Goal: Complete application form

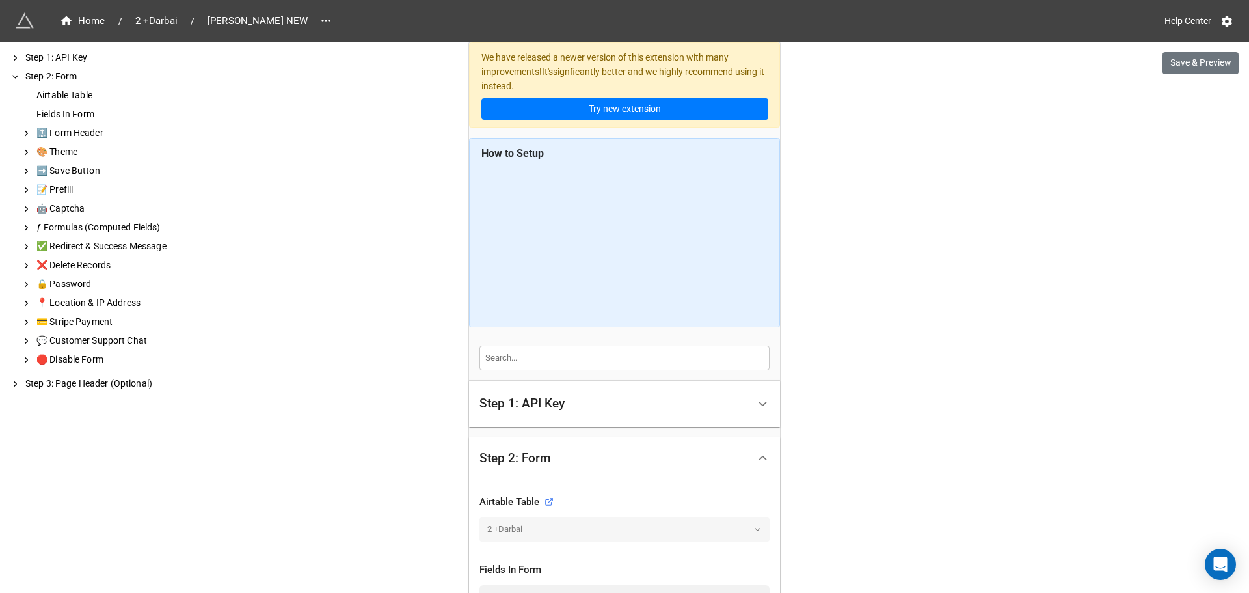
scroll to position [520, 0]
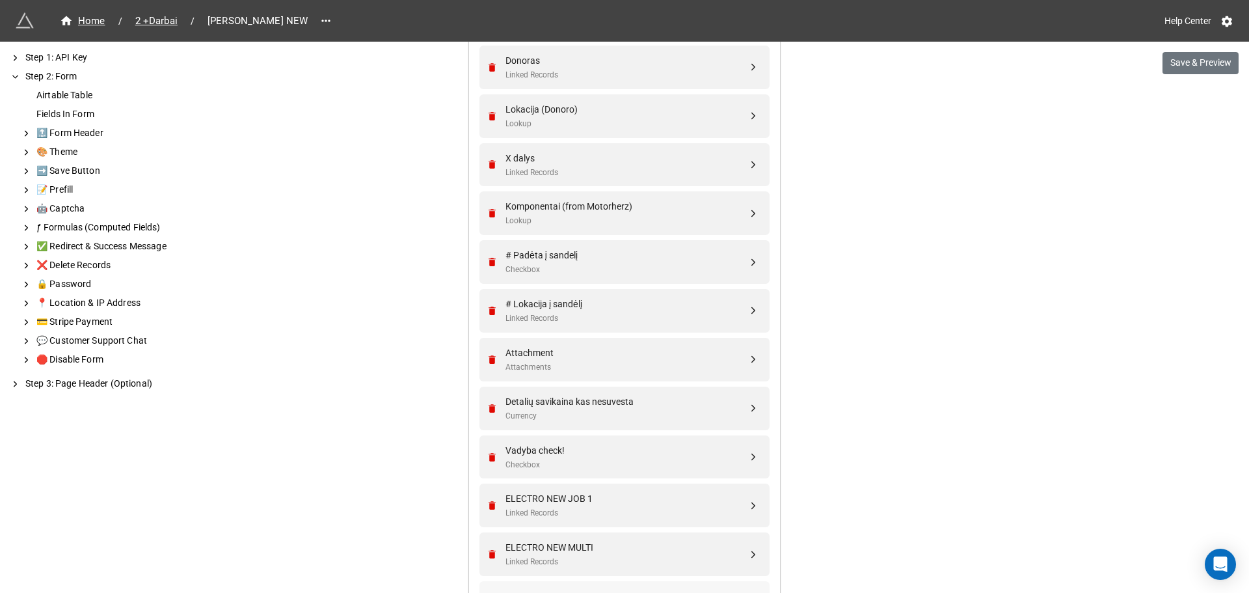
scroll to position [1396, 0]
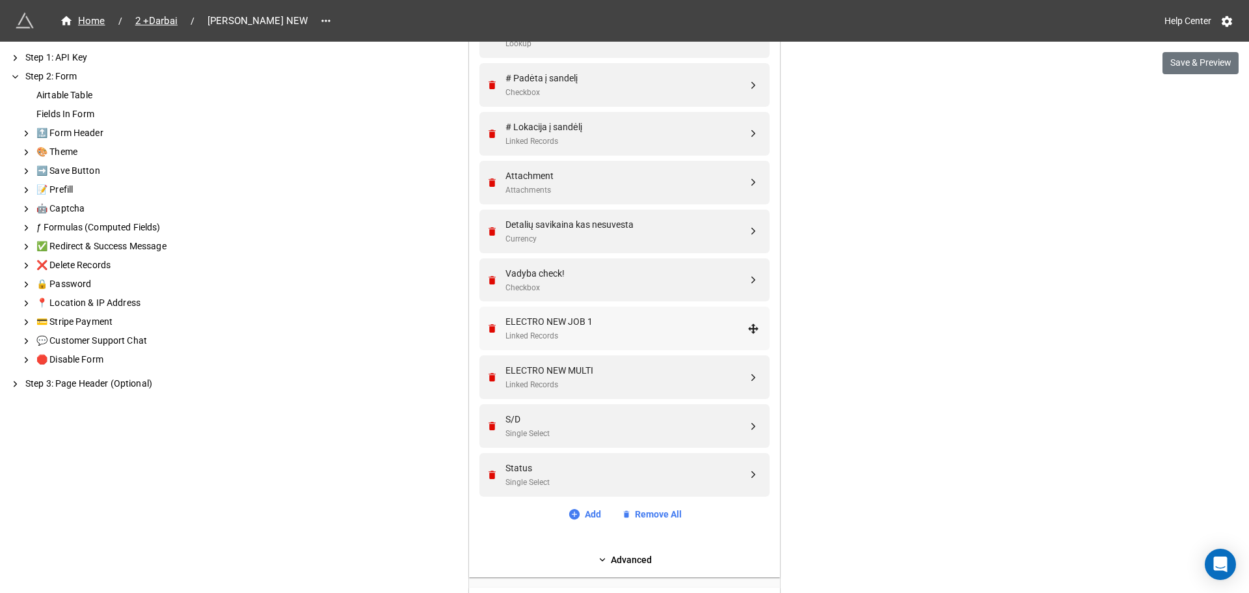
click at [606, 320] on div "ELECTRO NEW JOB 1" at bounding box center [626, 321] width 242 height 14
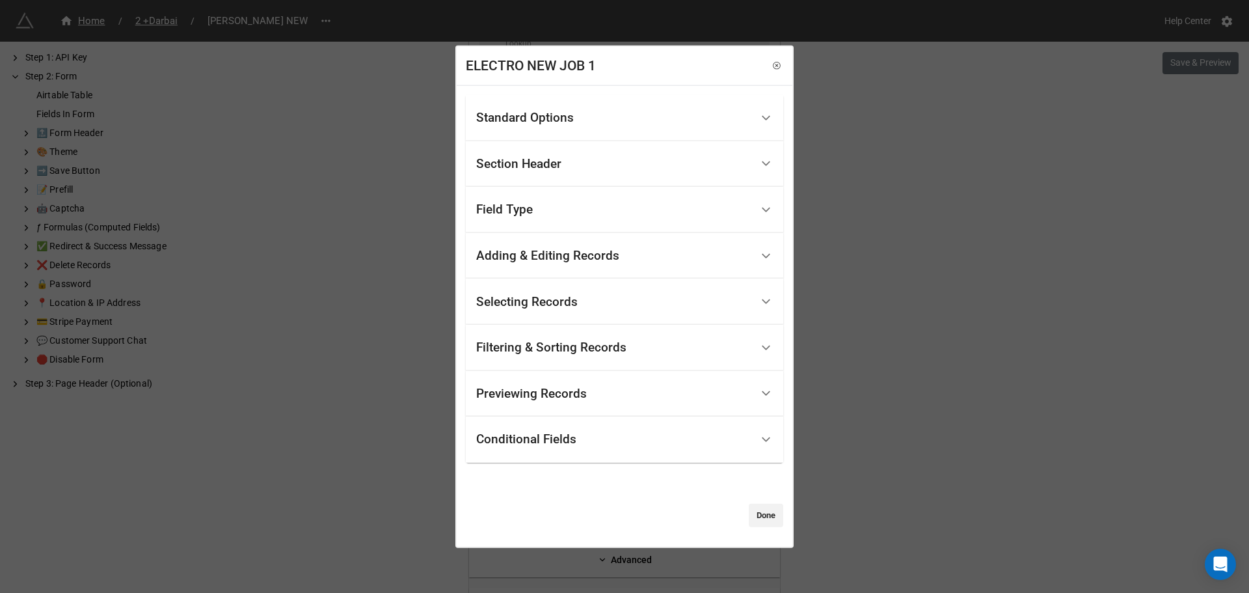
click at [585, 435] on div "Conditional Fields" at bounding box center [613, 439] width 275 height 31
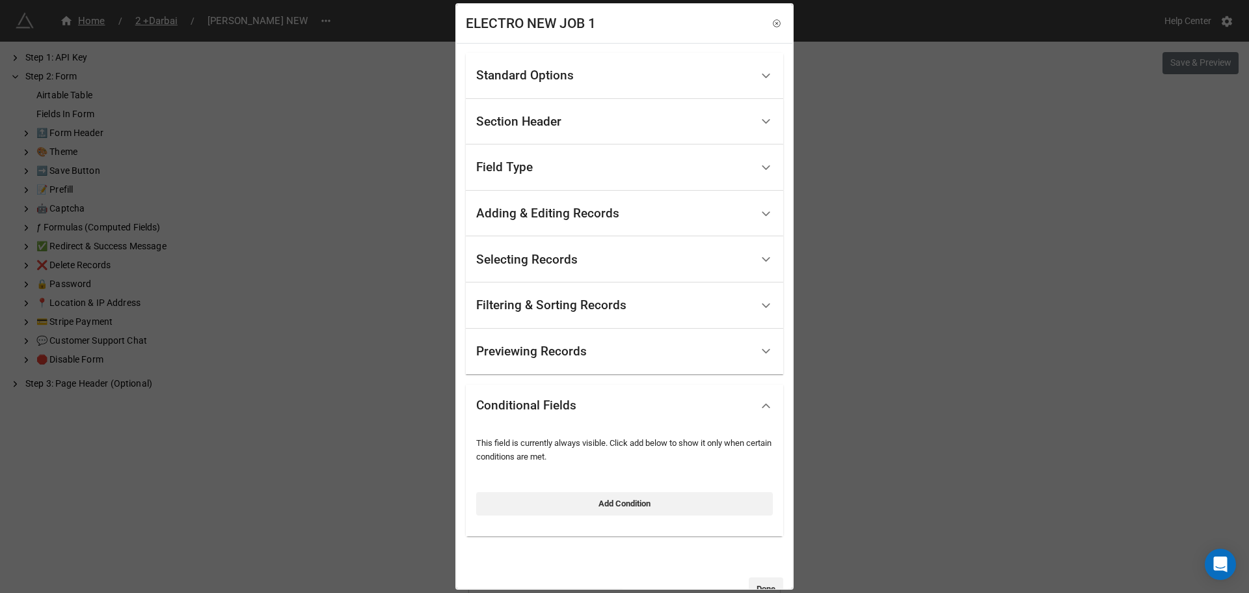
click at [573, 337] on div "Previewing Records" at bounding box center [613, 351] width 275 height 31
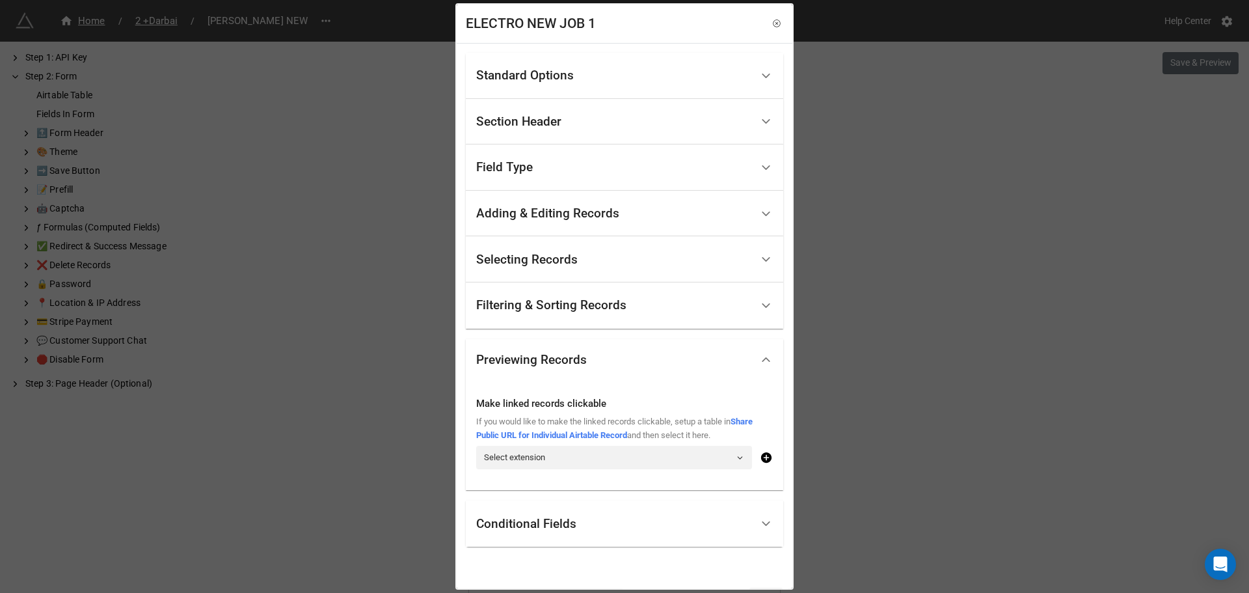
click at [587, 303] on div "Filtering & Sorting Records" at bounding box center [551, 305] width 150 height 13
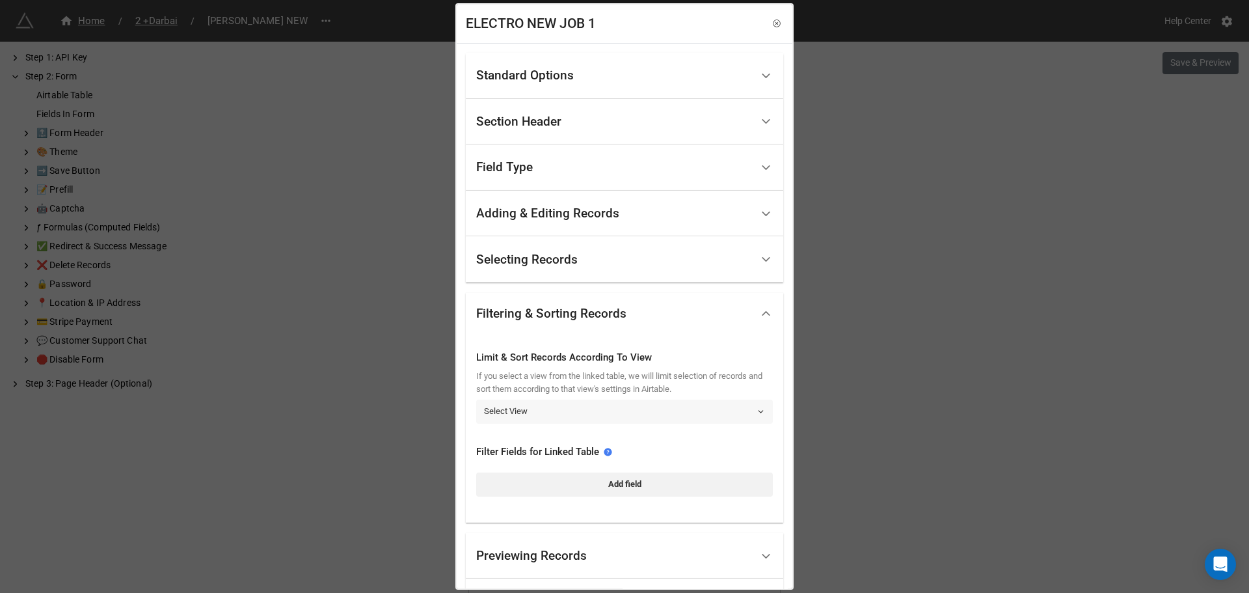
click at [564, 408] on link "Select View" at bounding box center [624, 410] width 297 height 23
click at [901, 382] on div "ELECTRO NEW JOB 1 Standard Options Title (Optional) Description (Optional) Norm…" at bounding box center [624, 296] width 1249 height 593
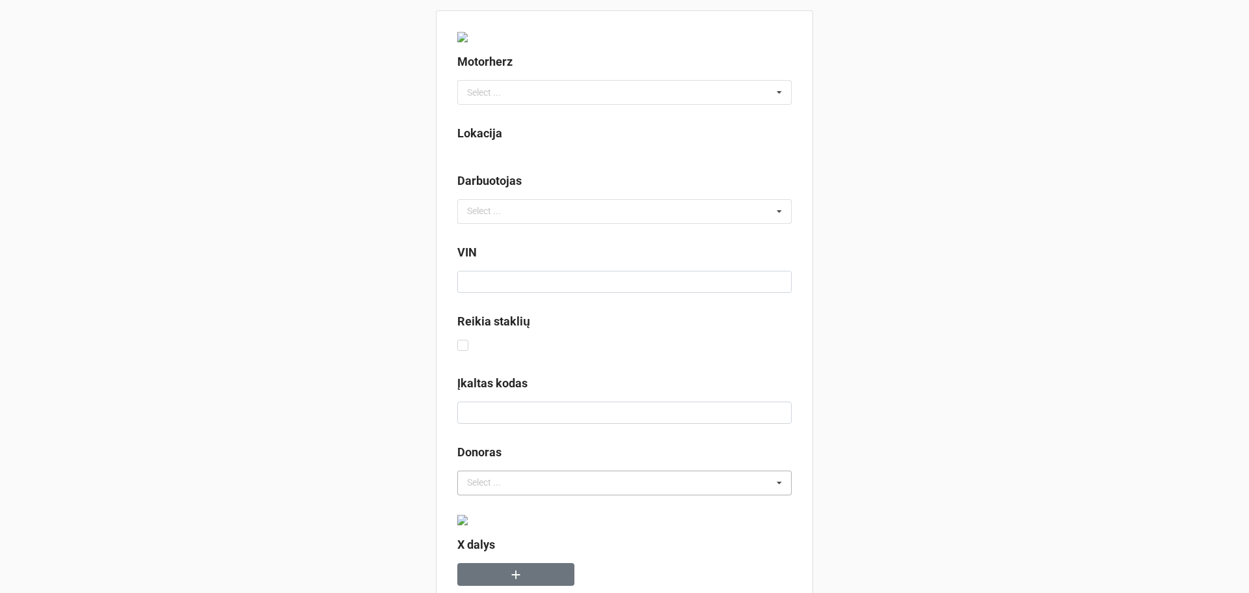
scroll to position [131, 0]
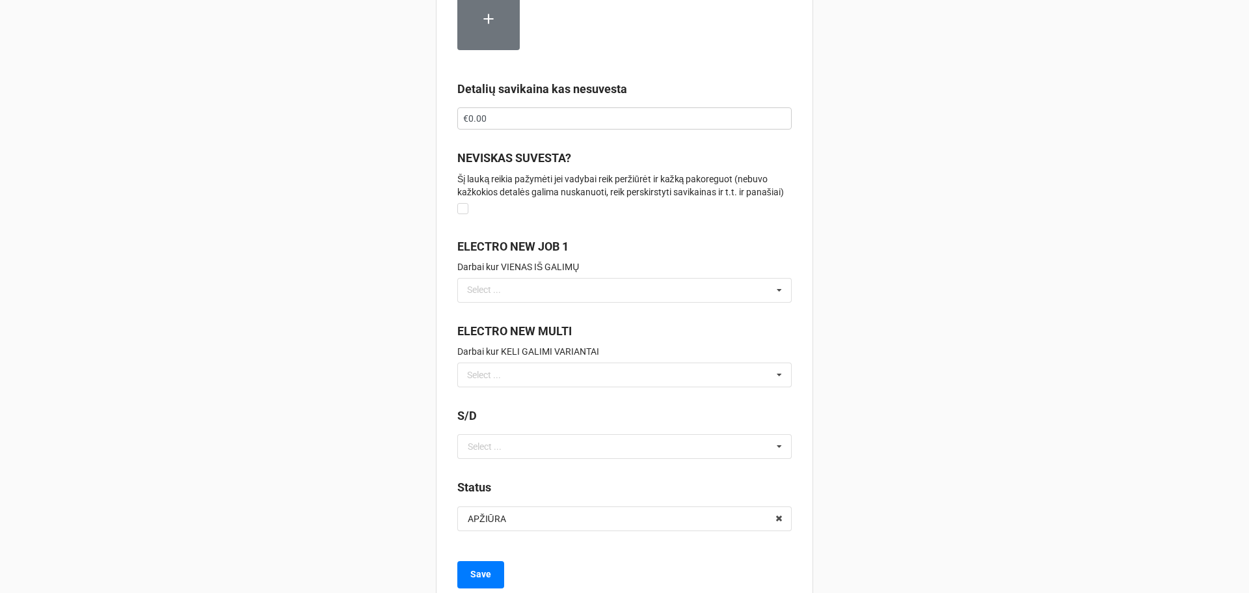
scroll to position [1216, 0]
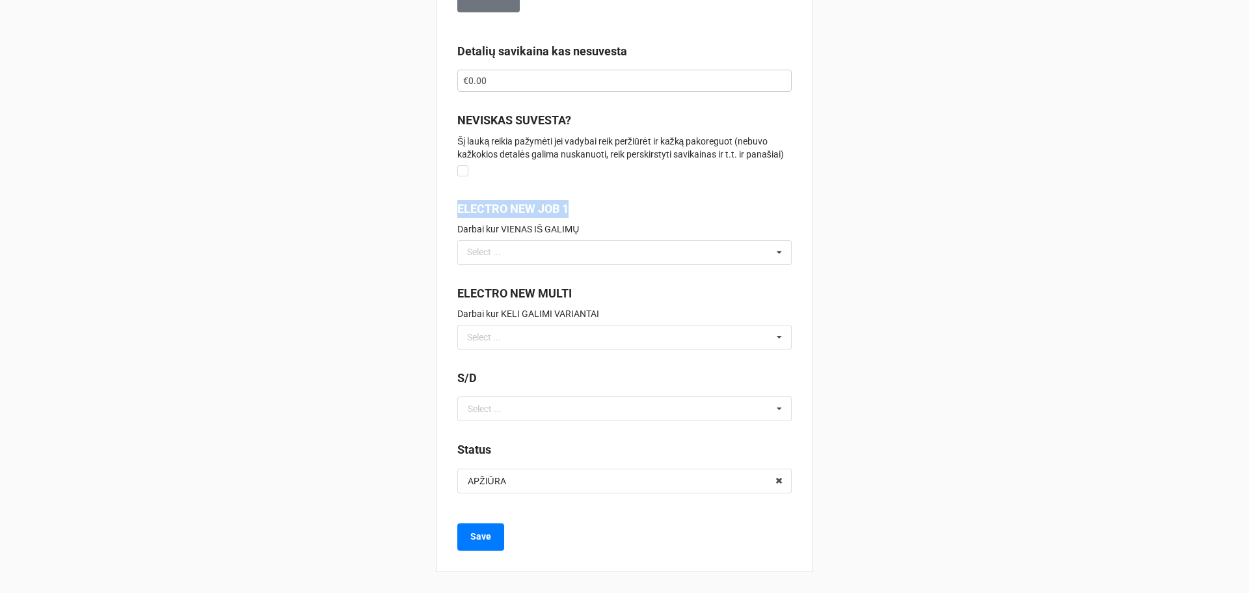
drag, startPoint x: 563, startPoint y: 213, endPoint x: 406, endPoint y: 201, distance: 157.8
copy label "ELECTRO NEW JOB 1"
click at [542, 70] on input "€0.00" at bounding box center [624, 81] width 334 height 22
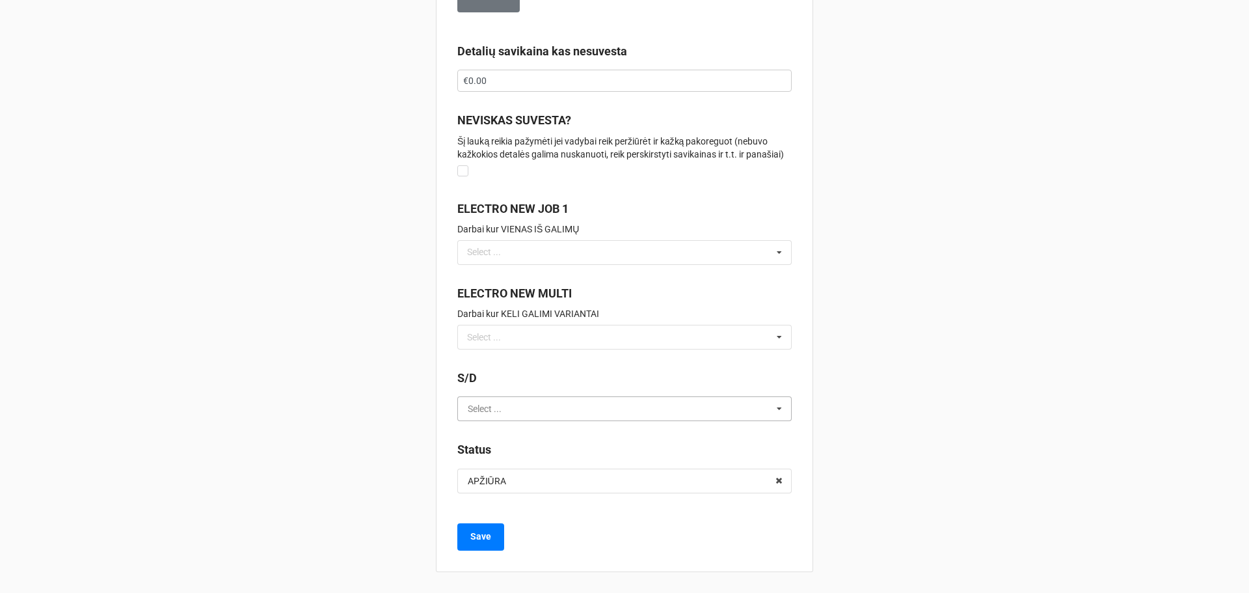
click at [594, 408] on input "text" at bounding box center [625, 408] width 333 height 23
click at [621, 257] on div "Select ... No results found." at bounding box center [624, 252] width 334 height 25
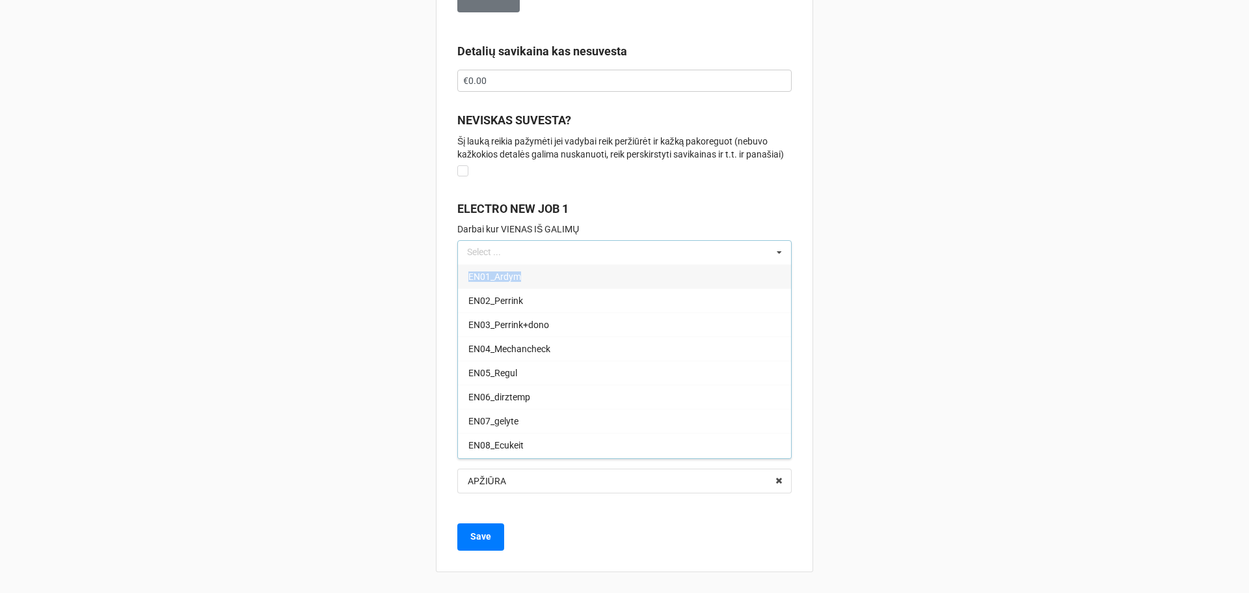
drag, startPoint x: 553, startPoint y: 278, endPoint x: 464, endPoint y: 278, distance: 88.5
click at [464, 278] on div "EN01_Ardym" at bounding box center [624, 276] width 333 height 24
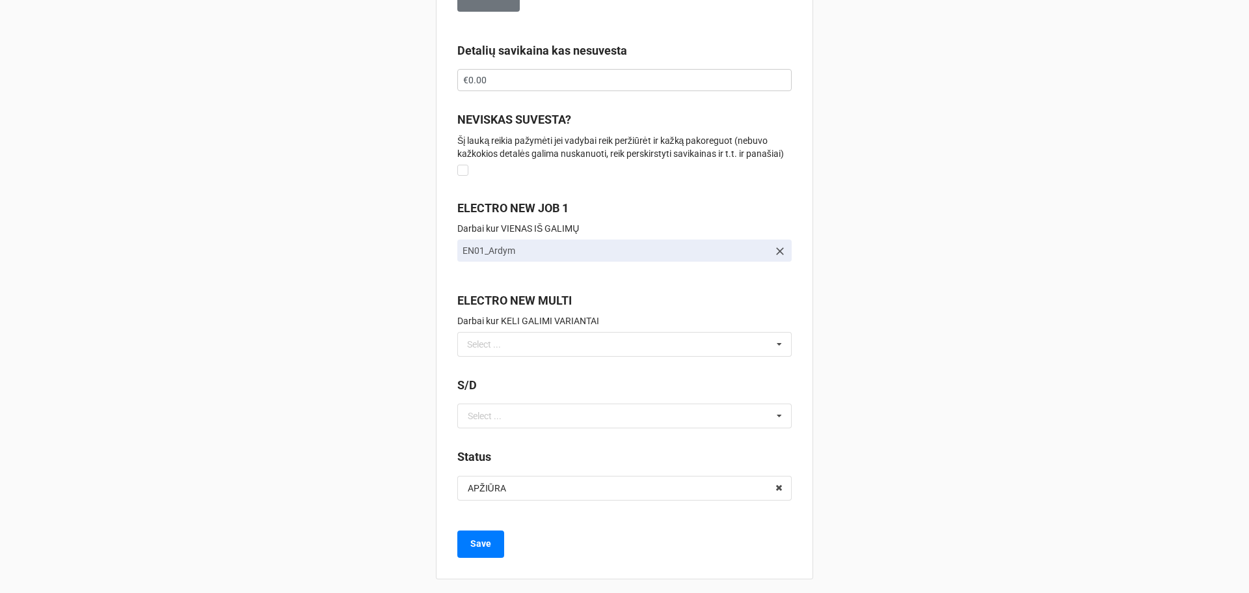
copy span "EN01_Ardym"
click at [782, 256] on icon at bounding box center [779, 251] width 13 height 13
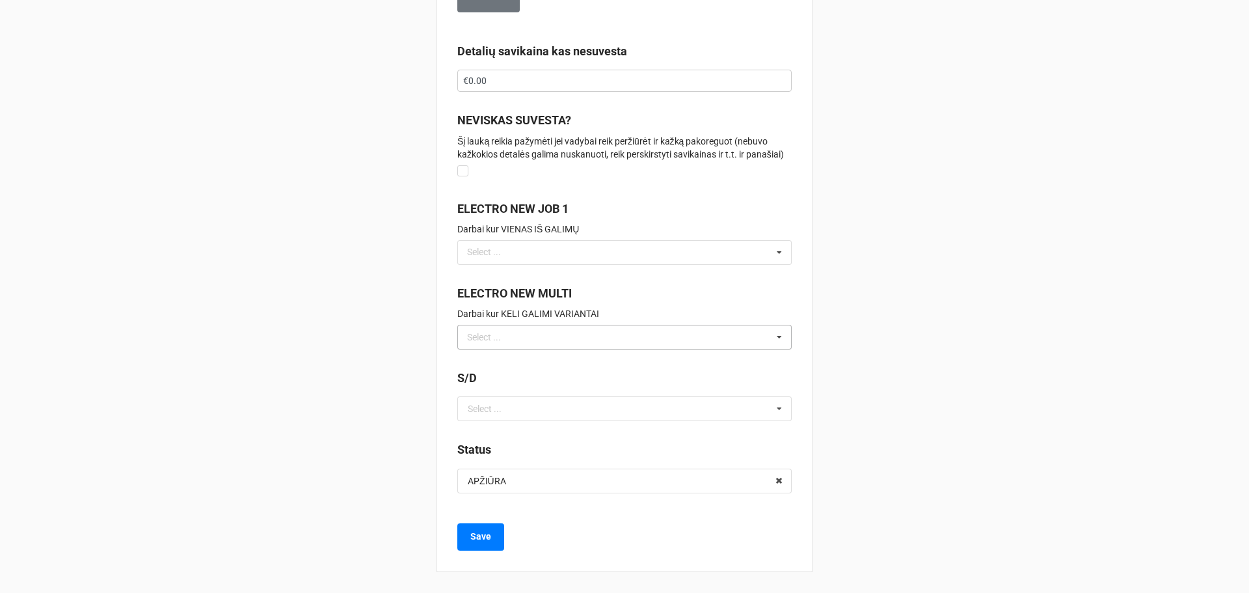
click at [593, 338] on div "Select ... No results found." at bounding box center [624, 337] width 334 height 25
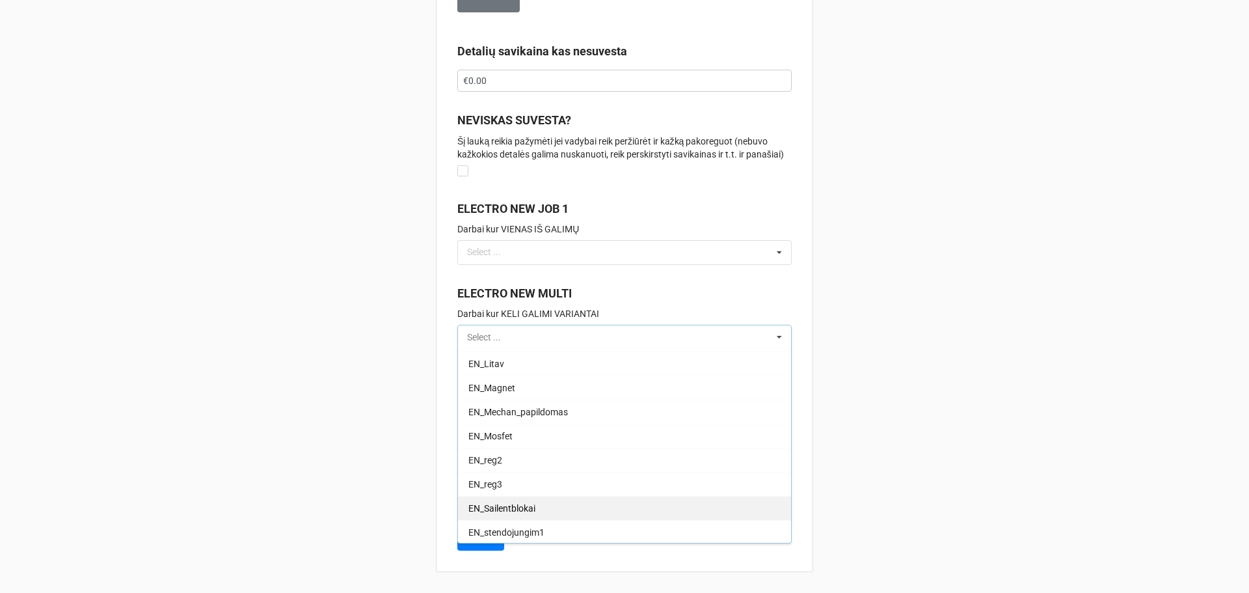
scroll to position [390, 0]
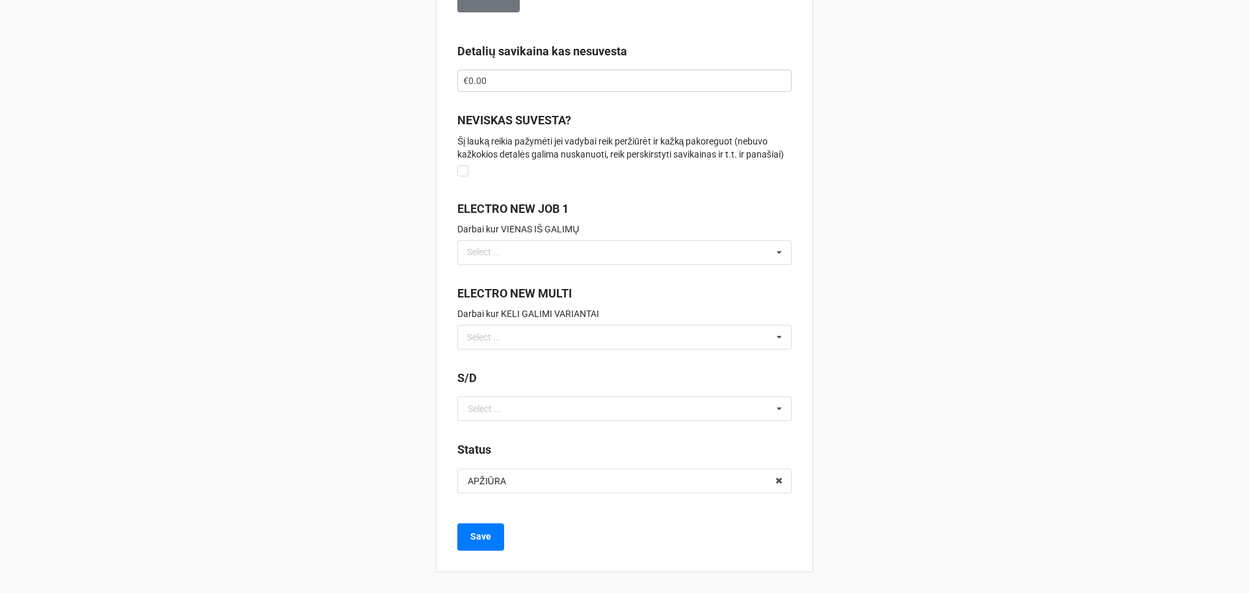
click at [595, 399] on input "text" at bounding box center [625, 408] width 333 height 23
